Goal: Transaction & Acquisition: Purchase product/service

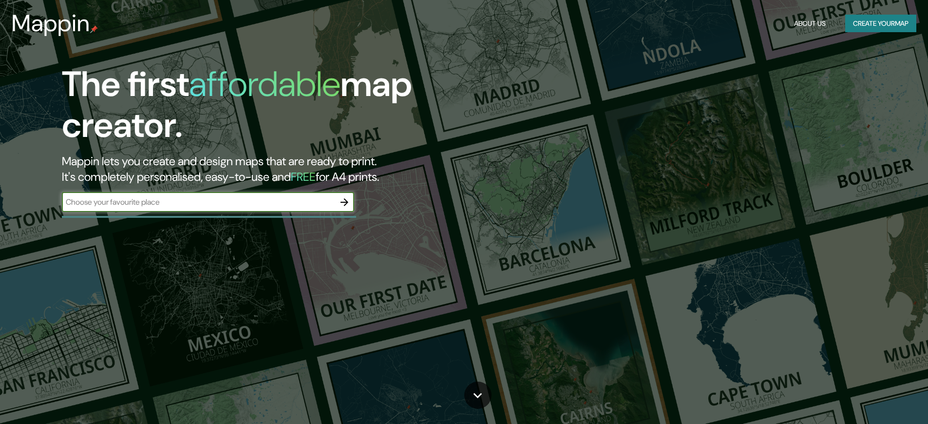
click at [878, 23] on button "Create your map" at bounding box center [880, 24] width 71 height 18
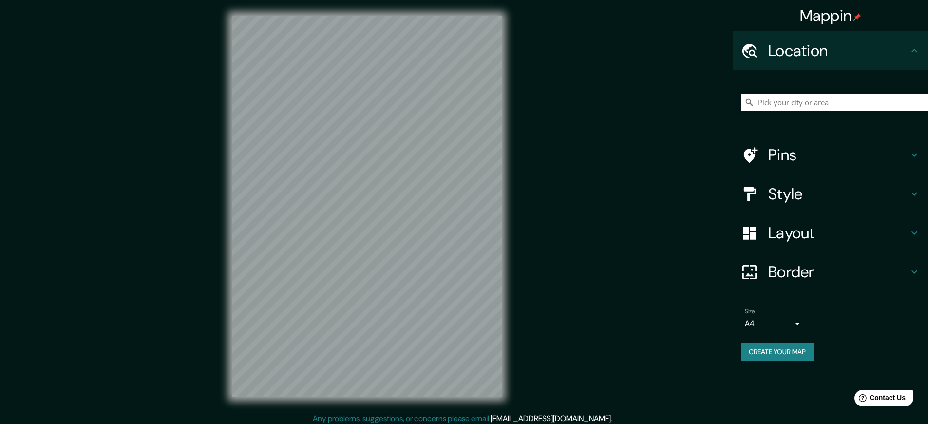
click at [830, 16] on h4 "Mappin" at bounding box center [831, 15] width 62 height 19
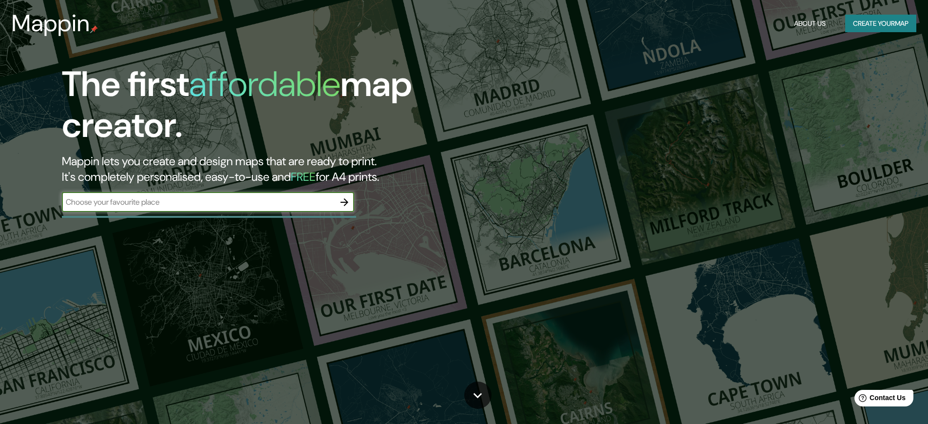
click at [878, 23] on button "Create your map" at bounding box center [880, 24] width 71 height 18
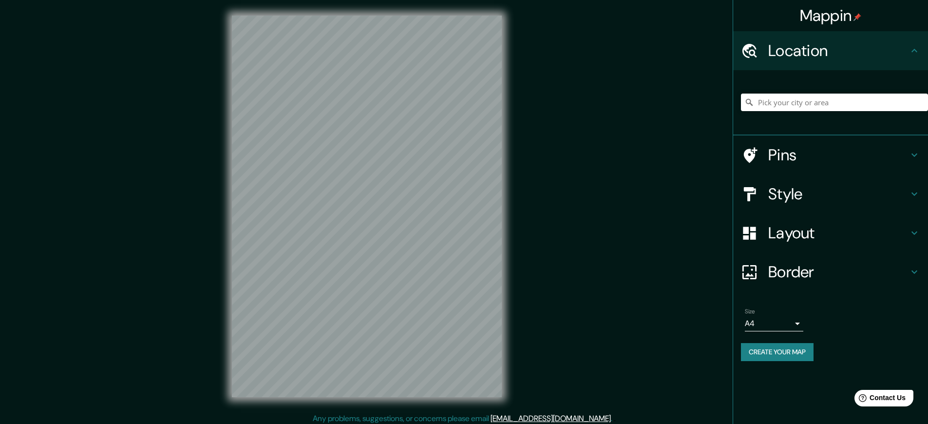
click at [830, 16] on h4 "Mappin" at bounding box center [831, 15] width 62 height 19
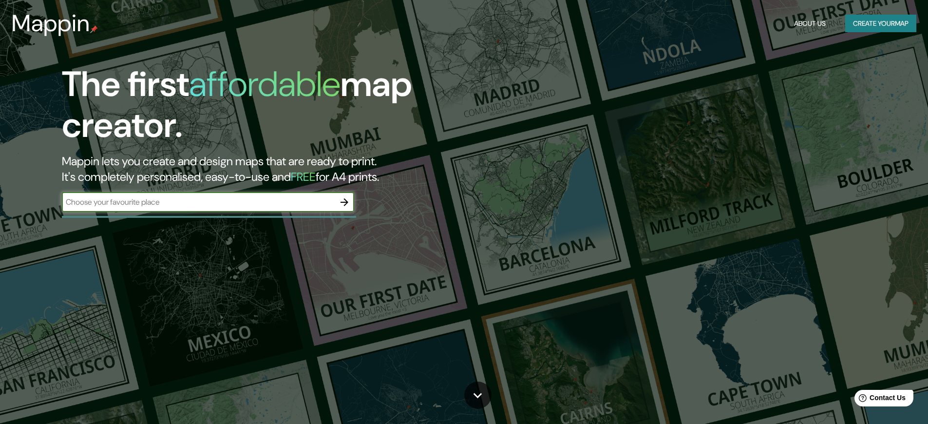
click at [878, 23] on button "Create your map" at bounding box center [880, 24] width 71 height 18
